Goal: Information Seeking & Learning: Learn about a topic

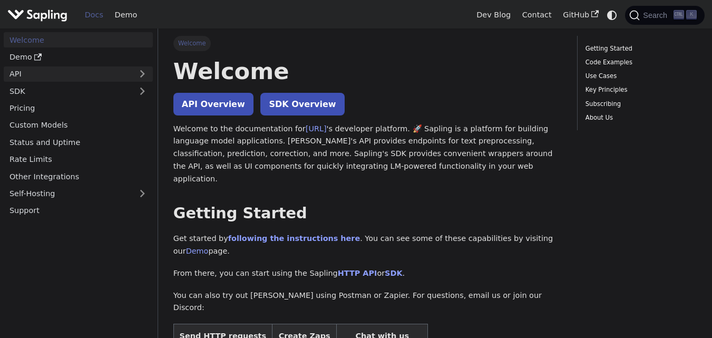
click at [107, 73] on link "API" at bounding box center [68, 73] width 128 height 15
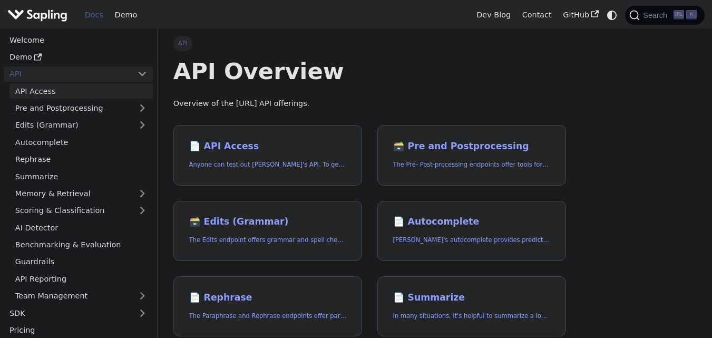
click at [100, 87] on link "API Access" at bounding box center [80, 90] width 143 height 15
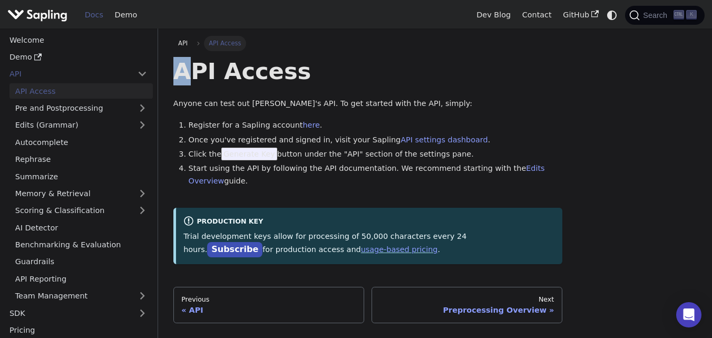
click at [204, 71] on h1 "API Access" at bounding box center [367, 71] width 389 height 28
click at [310, 68] on h1 "API Access" at bounding box center [367, 71] width 389 height 28
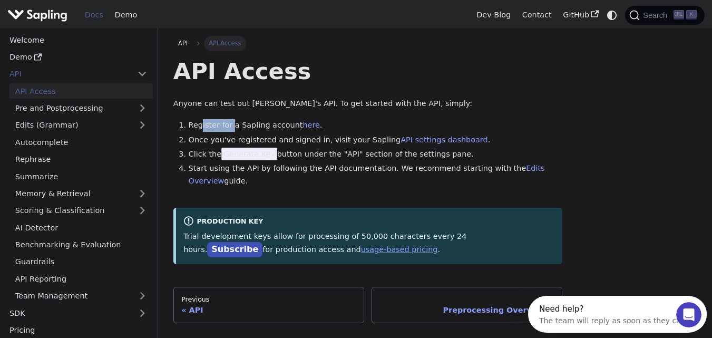
drag, startPoint x: 200, startPoint y: 122, endPoint x: 232, endPoint y: 126, distance: 33.0
click at [232, 126] on li "Register for a Sapling account here ." at bounding box center [376, 125] width 374 height 13
click at [252, 122] on li "Register for a Sapling account here ." at bounding box center [376, 125] width 374 height 13
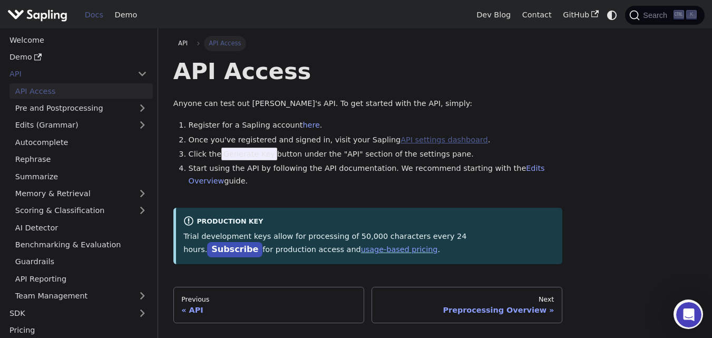
click at [421, 142] on link "API settings dashboard" at bounding box center [443, 139] width 87 height 8
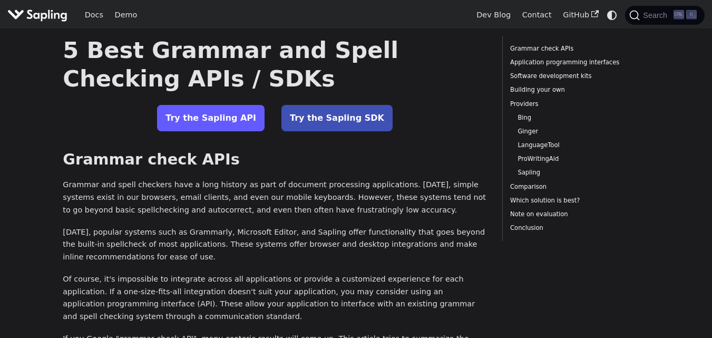
click at [211, 111] on link "Try the Sapling API" at bounding box center [210, 118] width 107 height 26
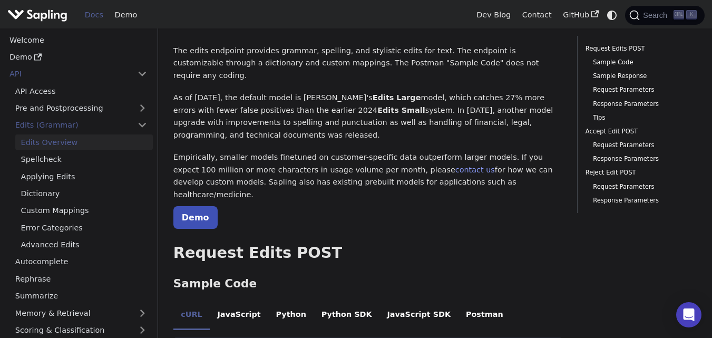
scroll to position [158, 0]
